Goal: Information Seeking & Learning: Learn about a topic

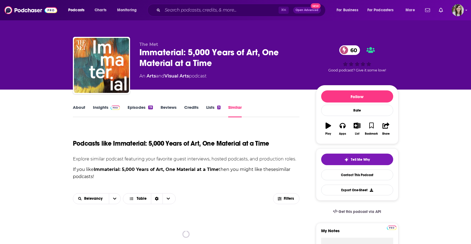
click at [79, 107] on link "About" at bounding box center [79, 111] width 12 height 13
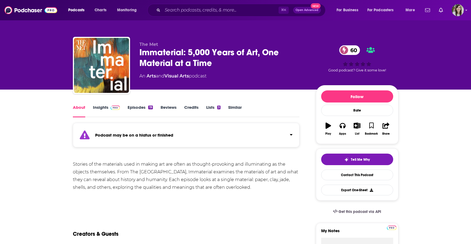
click at [105, 108] on link "Insights" at bounding box center [106, 111] width 27 height 13
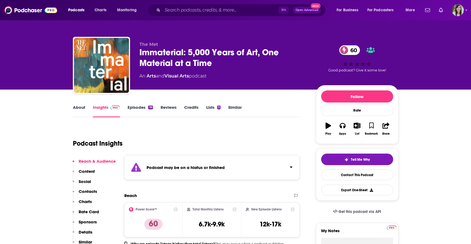
click at [131, 108] on link "Episodes 19" at bounding box center [140, 111] width 25 height 13
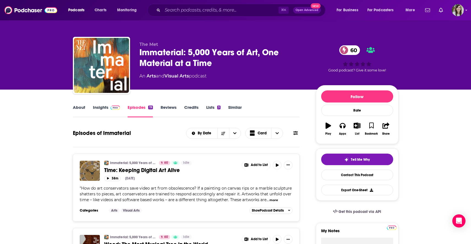
click at [272, 200] on button "more" at bounding box center [274, 200] width 9 height 5
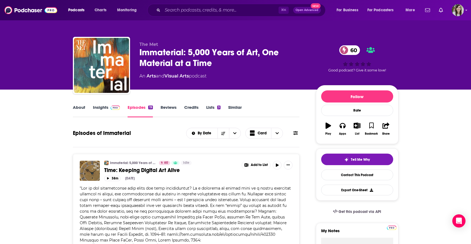
click at [80, 109] on link "About" at bounding box center [79, 111] width 12 height 13
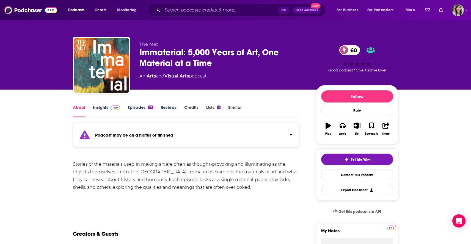
click at [92, 107] on div "About" at bounding box center [83, 111] width 20 height 13
click at [95, 108] on link "Insights" at bounding box center [106, 111] width 27 height 13
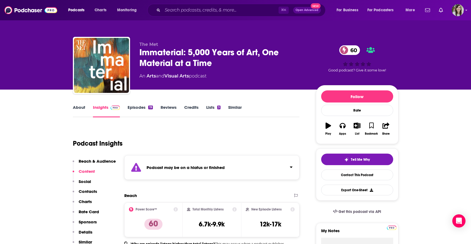
click at [74, 108] on link "About" at bounding box center [79, 111] width 12 height 13
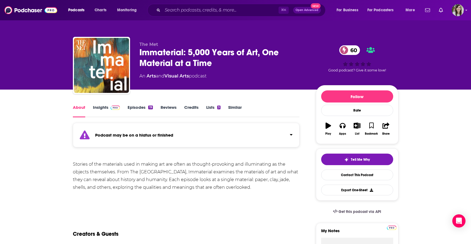
click at [237, 107] on link "Similar" at bounding box center [234, 111] width 13 height 13
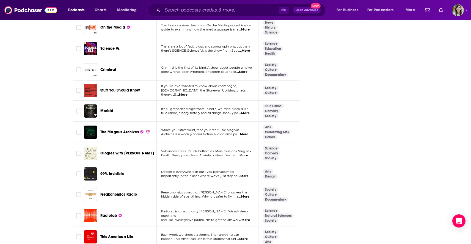
scroll to position [1966, 0]
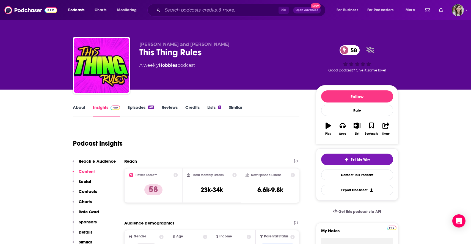
click at [77, 110] on link "About" at bounding box center [79, 111] width 12 height 13
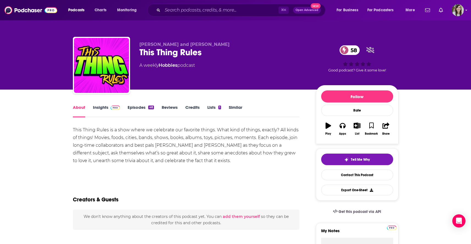
click at [131, 108] on link "Episodes 48" at bounding box center [141, 111] width 26 height 13
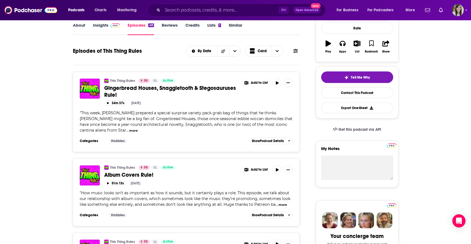
scroll to position [123, 0]
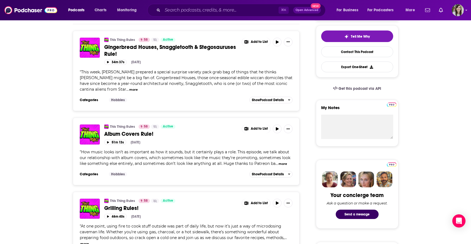
click at [281, 164] on button "more" at bounding box center [283, 164] width 9 height 5
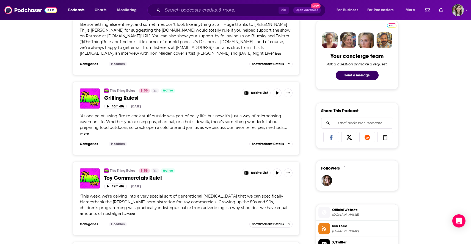
scroll to position [282, 0]
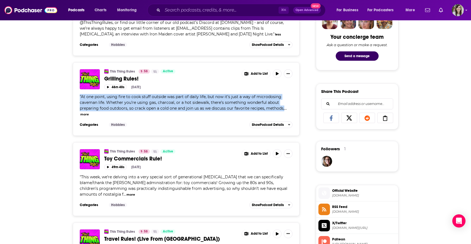
click at [79, 116] on div "This Thing Rules 58 Active Grilling Rules! Add to List 46m 40s Sep 12th, 2025 "…" at bounding box center [186, 98] width 227 height 73
click at [81, 116] on button "more" at bounding box center [84, 114] width 9 height 5
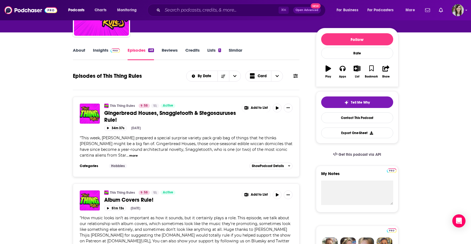
scroll to position [0, 0]
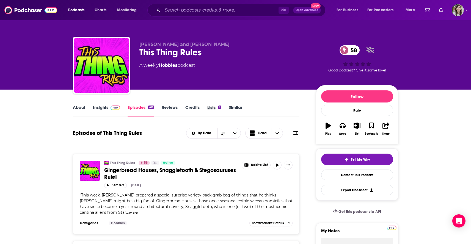
click at [226, 105] on div "Lists 1" at bounding box center [217, 111] width 21 height 13
click at [228, 107] on div "Lists 1" at bounding box center [217, 111] width 21 height 13
click at [234, 109] on link "Similar" at bounding box center [235, 111] width 13 height 13
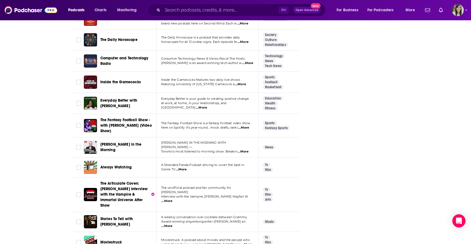
scroll to position [1972, 0]
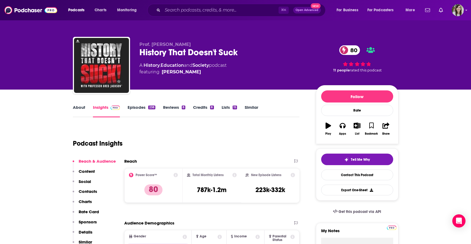
click at [76, 109] on link "About" at bounding box center [79, 111] width 12 height 13
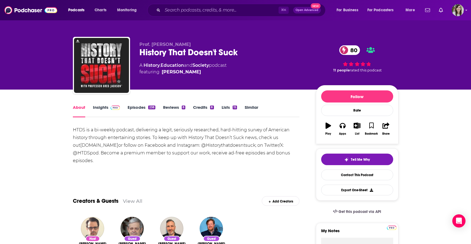
click at [97, 110] on link "Insights" at bounding box center [106, 111] width 27 height 13
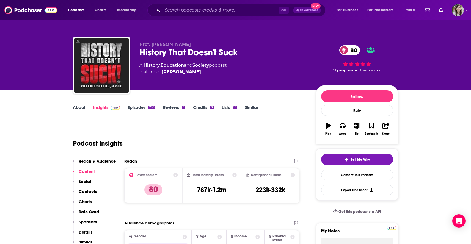
click at [77, 110] on link "About" at bounding box center [79, 111] width 12 height 13
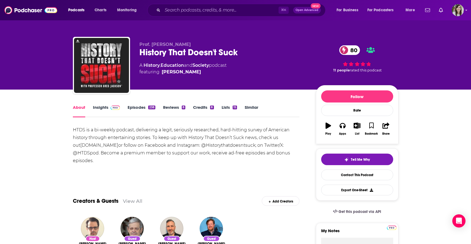
click at [136, 106] on link "Episodes 238" at bounding box center [142, 111] width 28 height 13
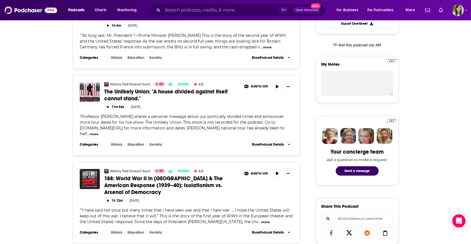
scroll to position [172, 0]
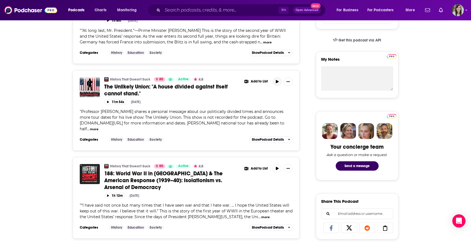
click at [275, 77] on button "button" at bounding box center [277, 81] width 9 height 9
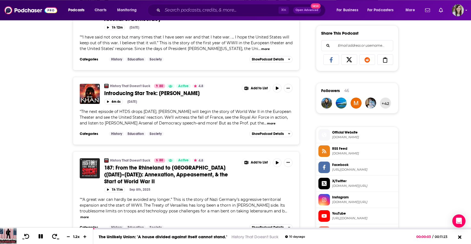
scroll to position [357, 0]
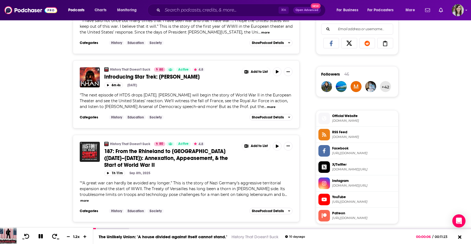
click at [88, 199] on button "more" at bounding box center [84, 201] width 9 height 5
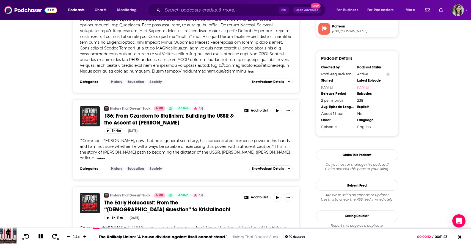
scroll to position [577, 0]
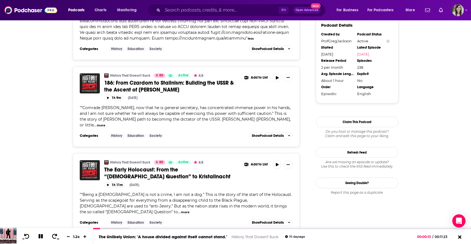
click at [105, 123] on button "more" at bounding box center [101, 125] width 9 height 5
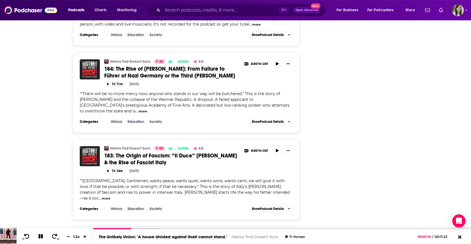
scroll to position [924, 0]
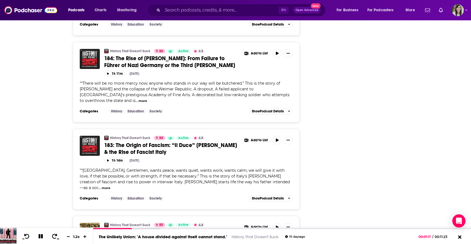
click at [147, 99] on button "more" at bounding box center [143, 101] width 9 height 5
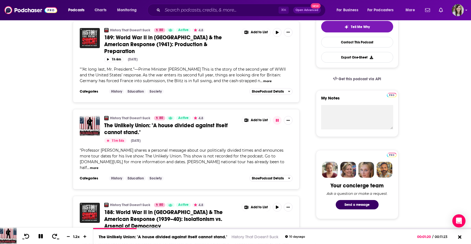
scroll to position [0, 0]
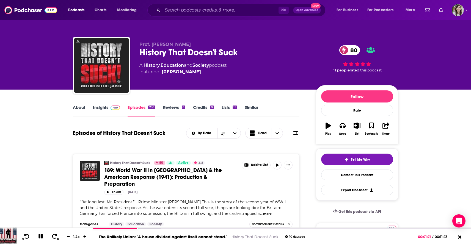
click at [251, 109] on link "Similar" at bounding box center [251, 111] width 13 height 13
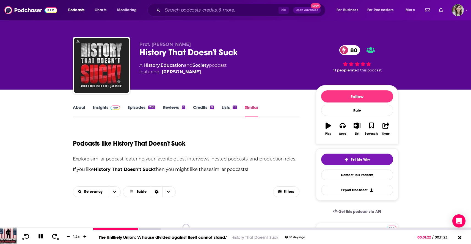
click at [43, 237] on button at bounding box center [41, 237] width 10 height 7
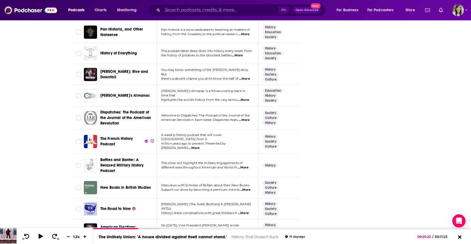
scroll to position [1979, 0]
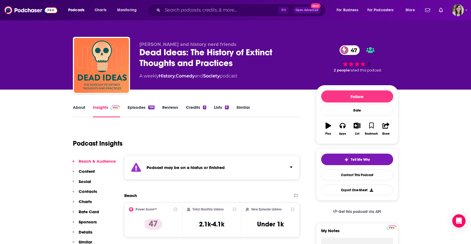
click at [81, 107] on link "About" at bounding box center [79, 111] width 12 height 13
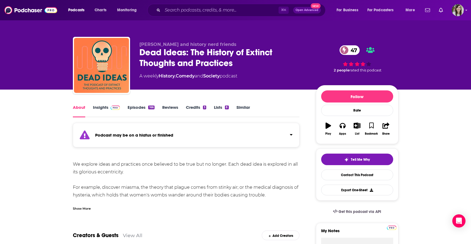
click at [140, 108] on link "Episodes 166" at bounding box center [141, 111] width 27 height 13
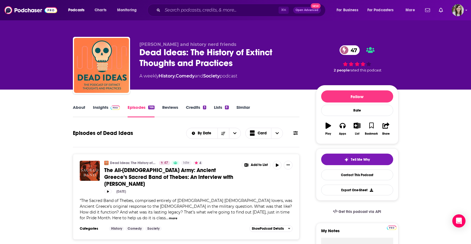
click at [242, 105] on link "Similar" at bounding box center [243, 111] width 13 height 13
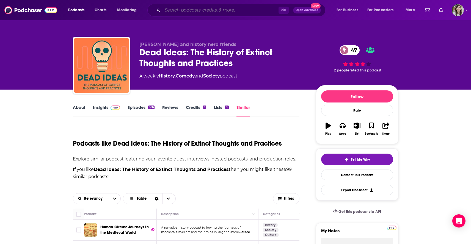
click at [221, 13] on input "Search podcasts, credits, & more..." at bounding box center [221, 10] width 116 height 9
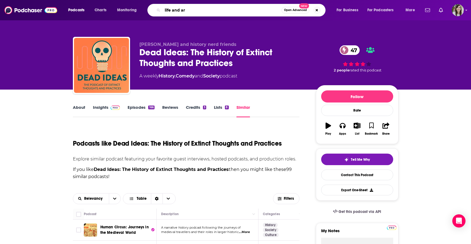
type input "life and art"
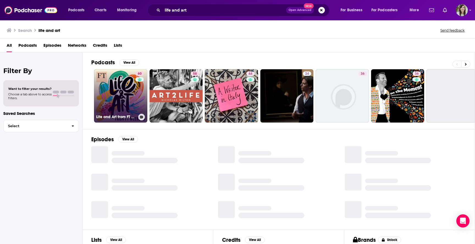
click at [119, 79] on link "60 Life and Art from FT Weekend" at bounding box center [120, 95] width 53 height 53
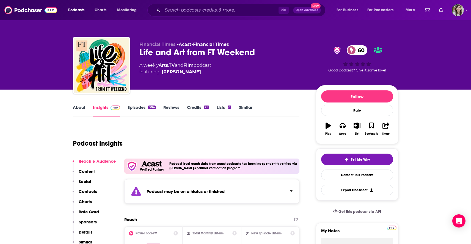
click at [143, 109] on link "Episodes 504" at bounding box center [142, 111] width 28 height 13
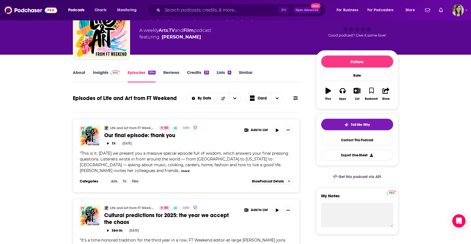
scroll to position [48, 0]
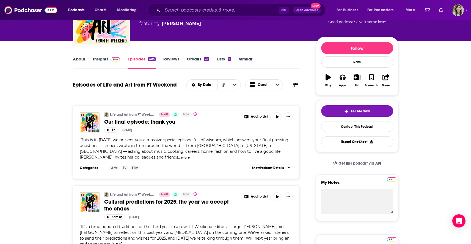
click at [244, 65] on link "Similar" at bounding box center [245, 62] width 13 height 13
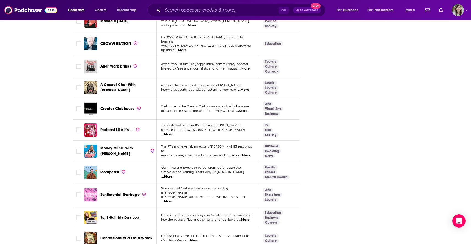
scroll to position [1764, 0]
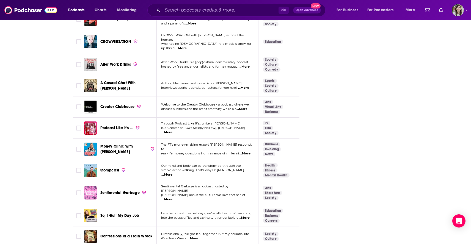
click at [173, 173] on span "...More" at bounding box center [167, 175] width 11 height 4
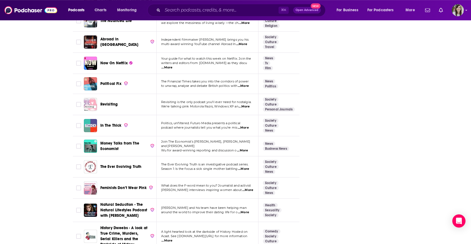
scroll to position [2002, 0]
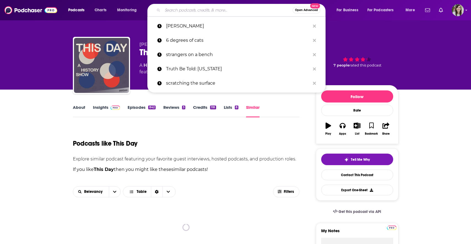
click at [182, 11] on input "Search podcasts, credits, & more..." at bounding box center [228, 10] width 130 height 9
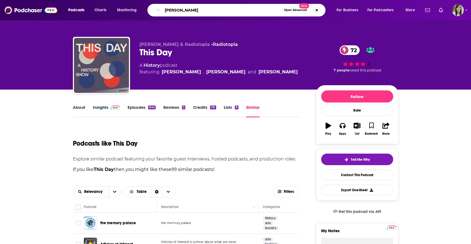
type input "[PERSON_NAME]"
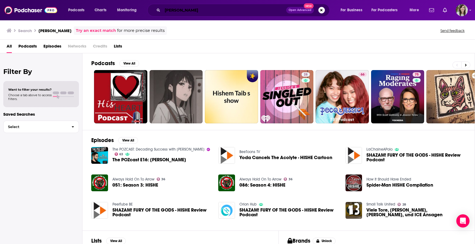
click at [185, 11] on input "[PERSON_NAME]" at bounding box center [225, 10] width 124 height 9
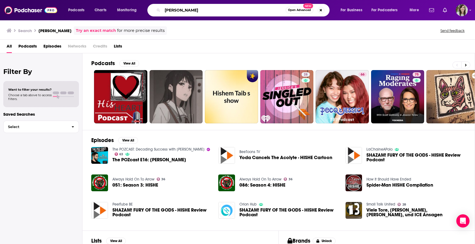
click at [242, 12] on input "[PERSON_NAME]" at bounding box center [224, 10] width 123 height 9
type input "[PERSON_NAME]"
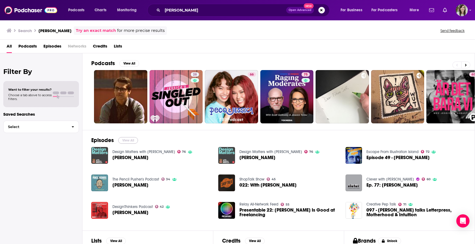
click at [132, 142] on button "View All" at bounding box center [128, 140] width 20 height 7
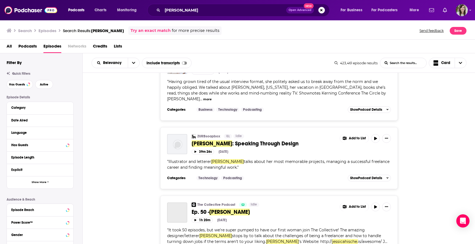
scroll to position [1720, 0]
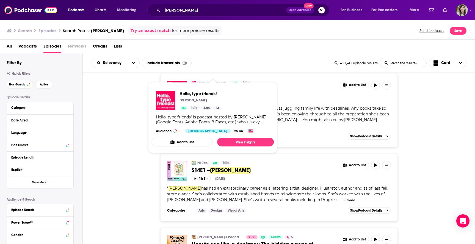
scroll to position [3590, 0]
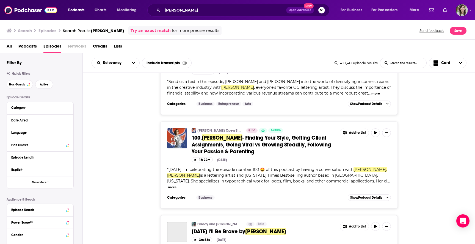
scroll to position [5494, 0]
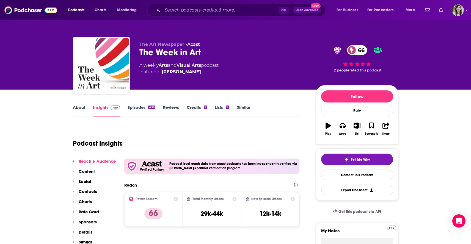
click at [79, 107] on link "About" at bounding box center [79, 111] width 12 height 13
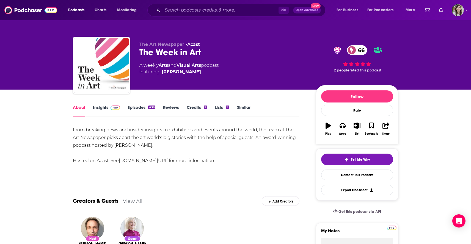
click at [104, 106] on link "Insights" at bounding box center [106, 111] width 27 height 13
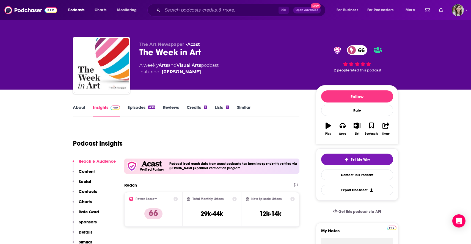
click at [138, 108] on link "Episodes 439" at bounding box center [142, 111] width 28 height 13
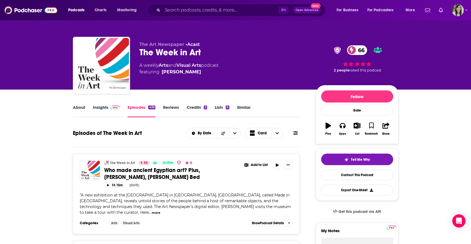
click at [296, 136] on span at bounding box center [296, 133] width 4 height 5
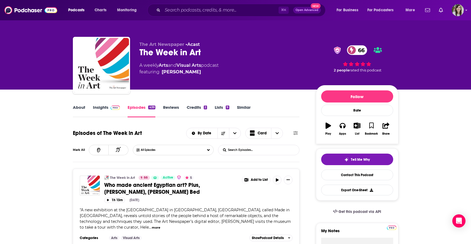
click at [266, 151] on input "List Search Input" at bounding box center [247, 150] width 58 height 10
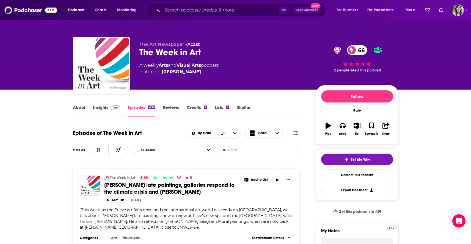
type input "Getty"
click at [81, 108] on link "About" at bounding box center [79, 111] width 12 height 13
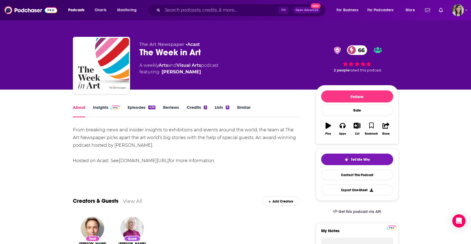
click at [249, 110] on link "Similar" at bounding box center [243, 111] width 13 height 13
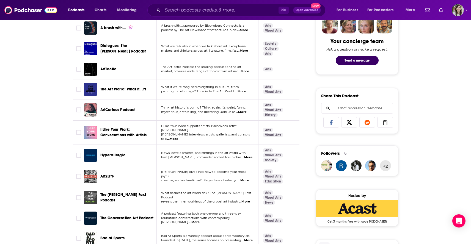
scroll to position [295, 0]
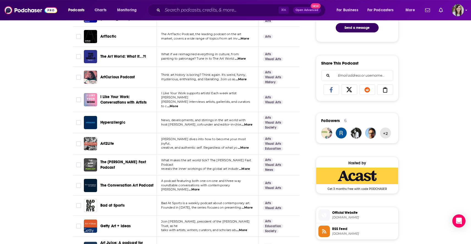
scroll to position [317, 0]
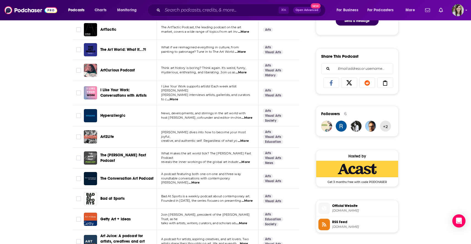
click at [244, 73] on span "...More" at bounding box center [241, 72] width 11 height 4
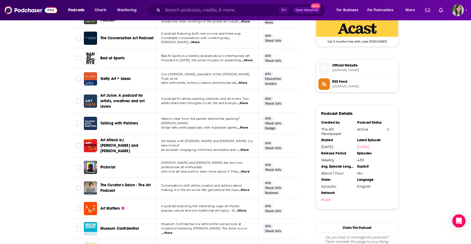
scroll to position [471, 0]
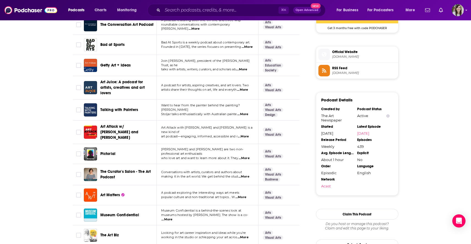
click at [248, 88] on span "...More" at bounding box center [242, 90] width 11 height 4
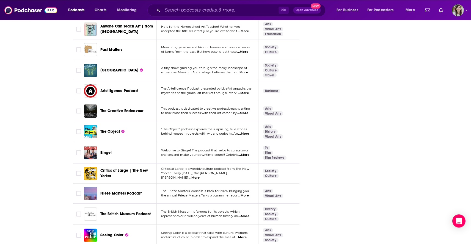
scroll to position [1589, 0]
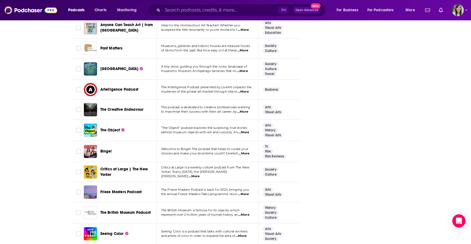
click at [246, 130] on span "...More" at bounding box center [243, 132] width 11 height 4
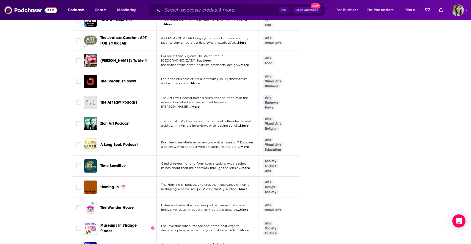
scroll to position [1958, 0]
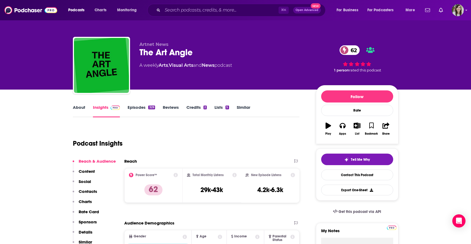
click at [79, 111] on link "About" at bounding box center [79, 111] width 12 height 13
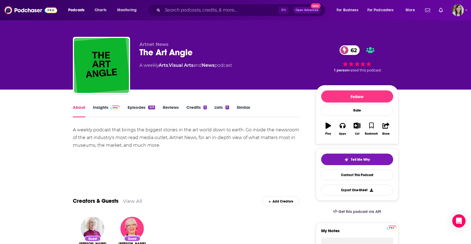
click at [135, 107] on link "Episodes 329" at bounding box center [141, 111] width 27 height 13
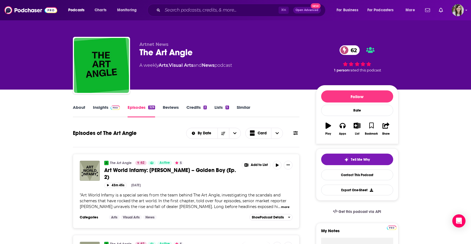
click at [80, 108] on link "About" at bounding box center [79, 111] width 12 height 13
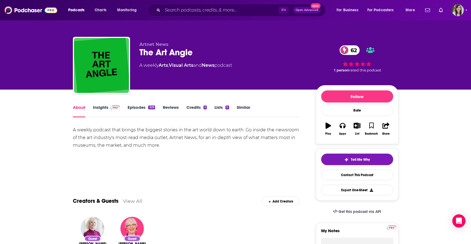
click at [247, 106] on link "Similar" at bounding box center [243, 111] width 13 height 13
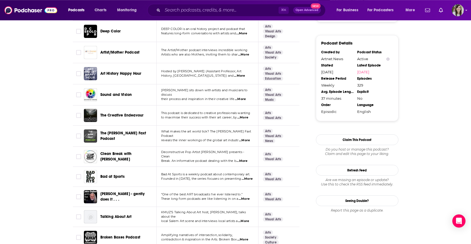
scroll to position [537, 0]
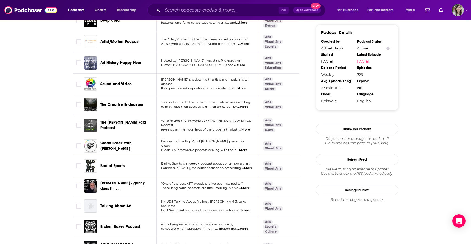
click at [245, 166] on span "...More" at bounding box center [247, 168] width 11 height 4
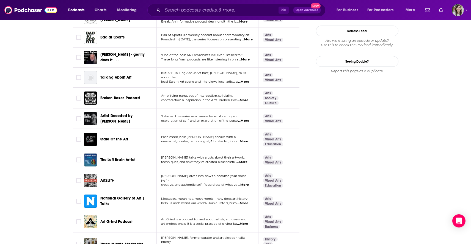
scroll to position [678, 0]
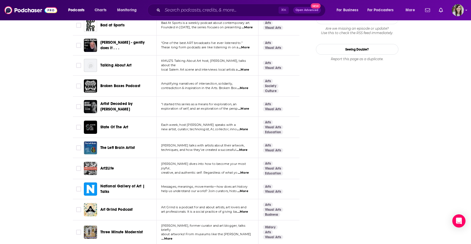
click at [247, 107] on span "...More" at bounding box center [243, 109] width 11 height 4
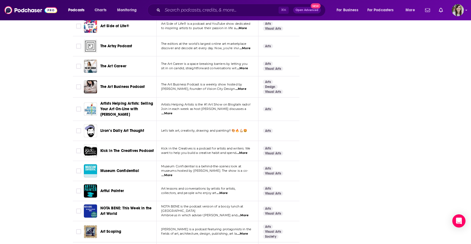
scroll to position [1862, 0]
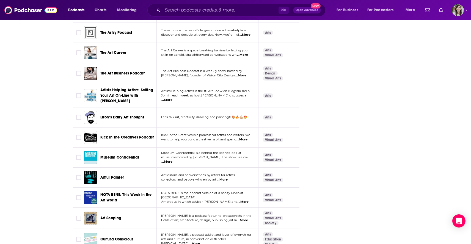
click at [173, 160] on span "...More" at bounding box center [167, 162] width 11 height 4
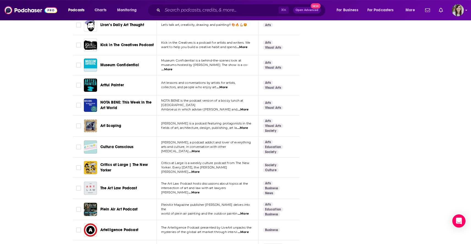
scroll to position [1961, 0]
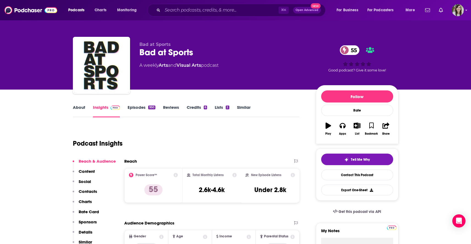
click at [83, 109] on link "About" at bounding box center [79, 111] width 12 height 13
